Goal: Transaction & Acquisition: Purchase product/service

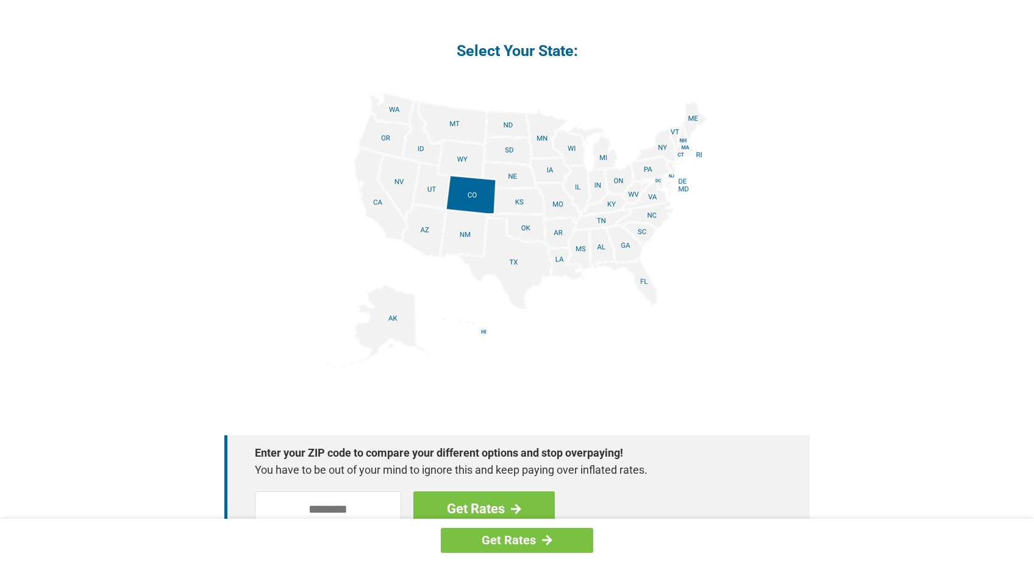
scroll to position [1584, 0]
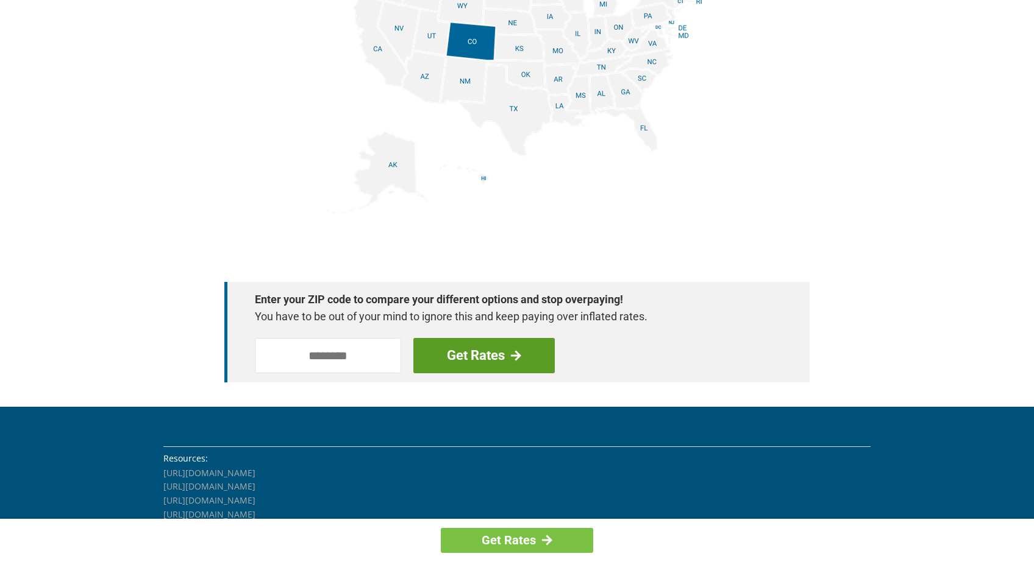
click at [483, 355] on link "Get Rates" at bounding box center [483, 355] width 141 height 35
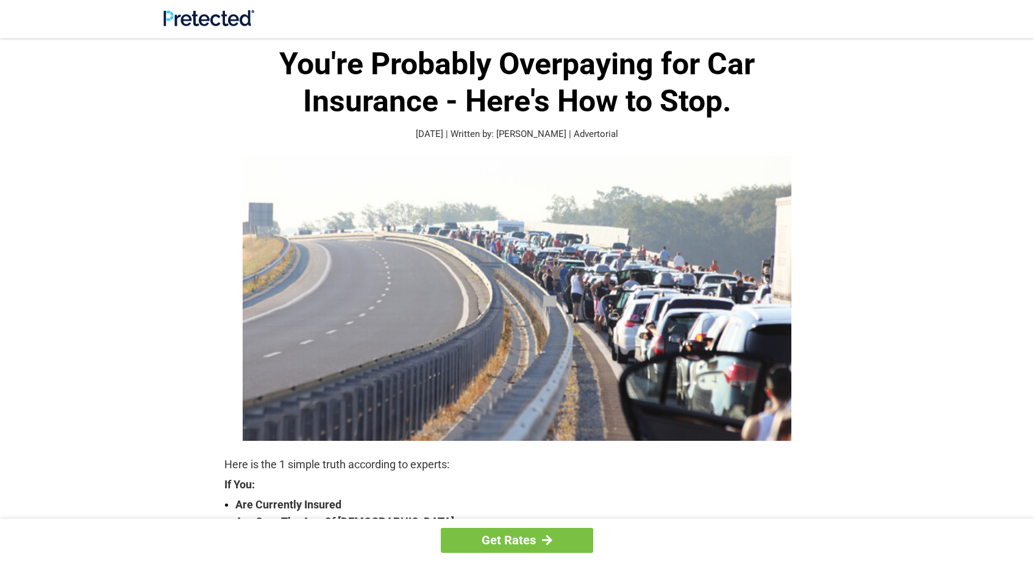
scroll to position [9, 0]
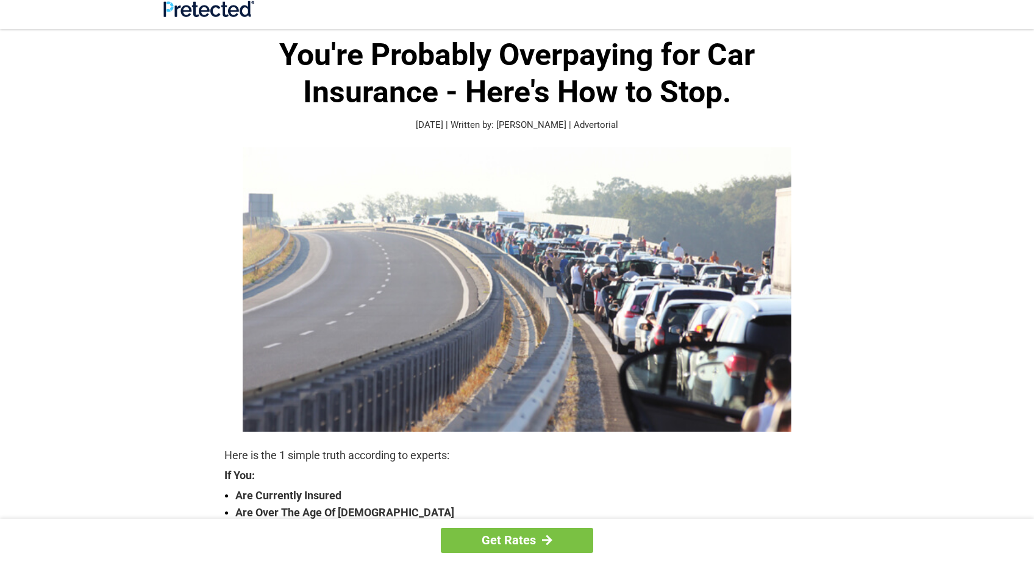
click at [440, 194] on img at bounding box center [517, 289] width 548 height 285
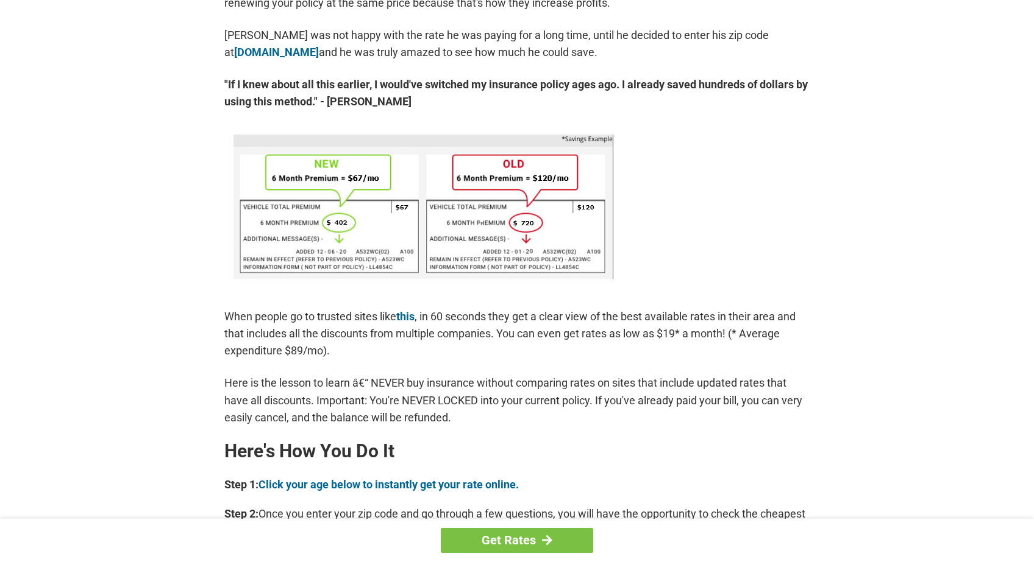
scroll to position [904, 0]
